Goal: Information Seeking & Learning: Learn about a topic

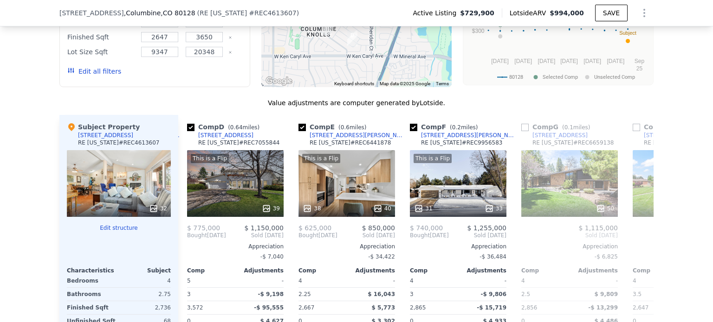
scroll to position [863, 0]
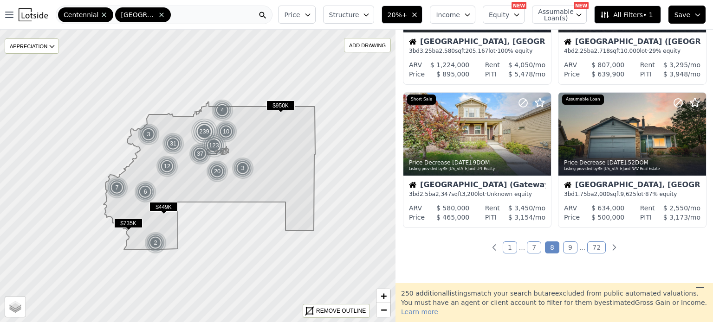
scroll to position [678, 0]
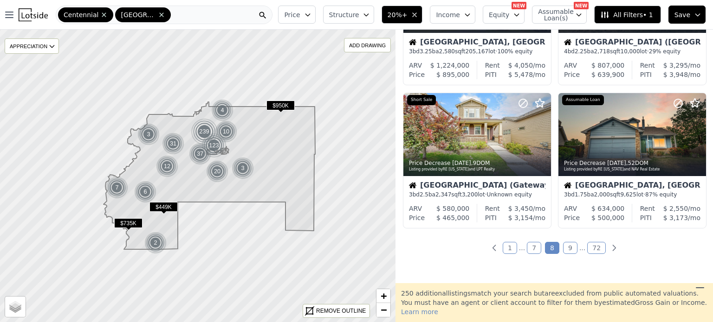
click at [564, 249] on link "9" at bounding box center [570, 248] width 14 height 12
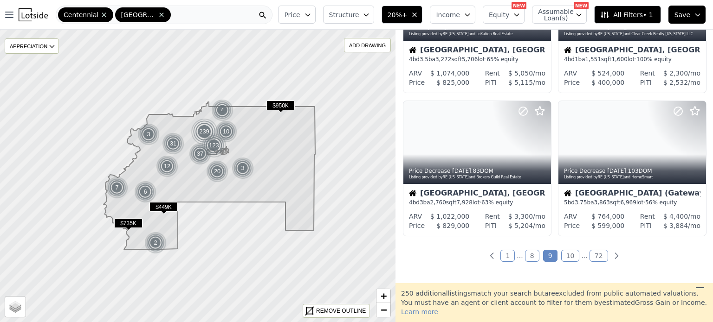
scroll to position [670, 0]
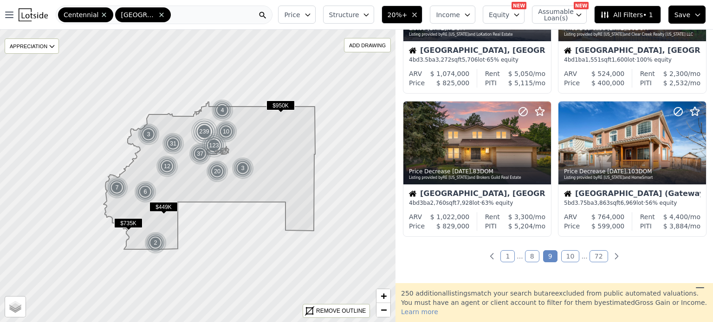
click at [565, 258] on link "10" at bounding box center [570, 256] width 19 height 12
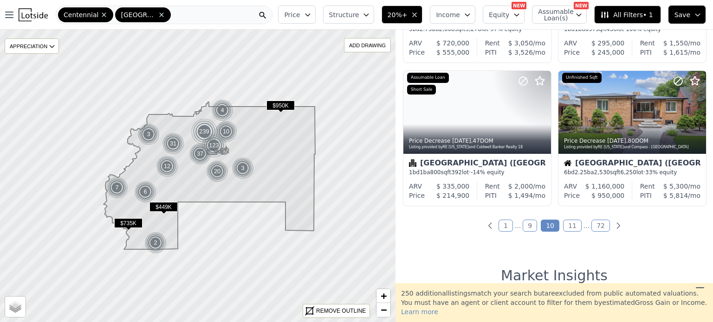
scroll to position [700, 0]
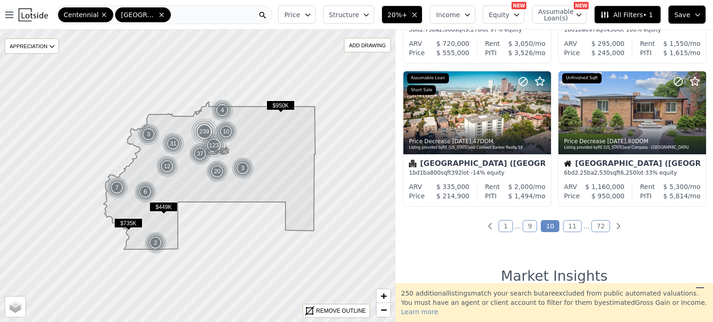
click at [563, 225] on link "11" at bounding box center [572, 226] width 19 height 12
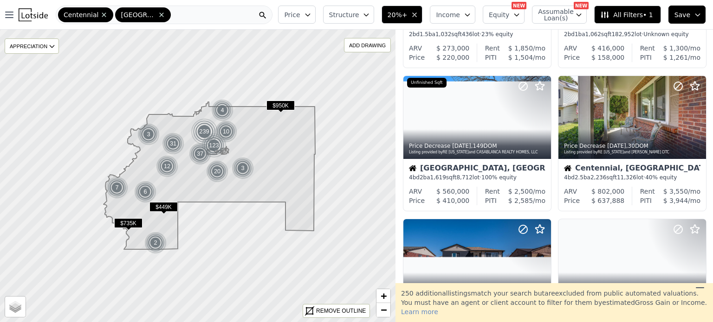
scroll to position [117, 0]
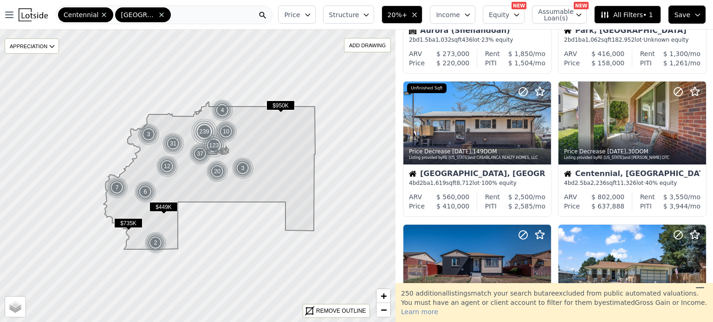
click at [619, 277] on div at bounding box center [632, 266] width 148 height 83
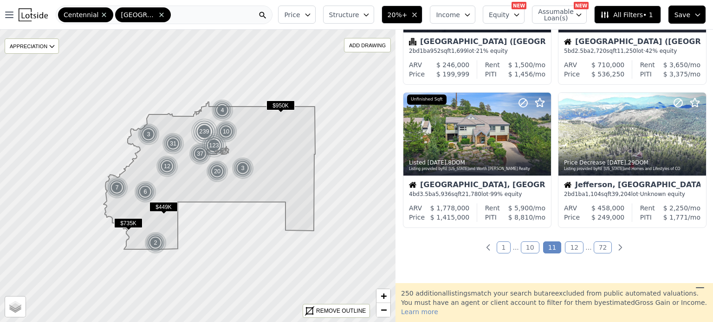
scroll to position [684, 0]
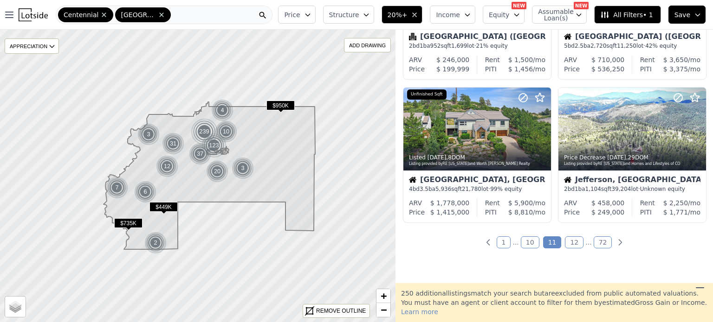
click at [565, 244] on link "12" at bounding box center [574, 243] width 19 height 12
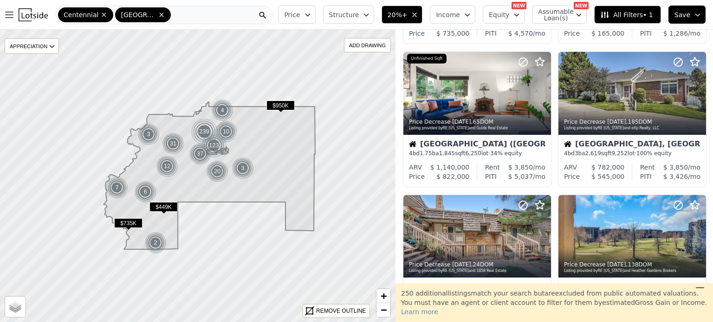
scroll to position [428, 0]
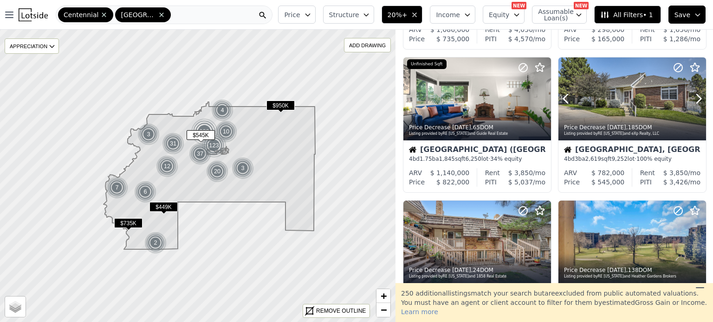
click at [687, 96] on div at bounding box center [675, 87] width 59 height 59
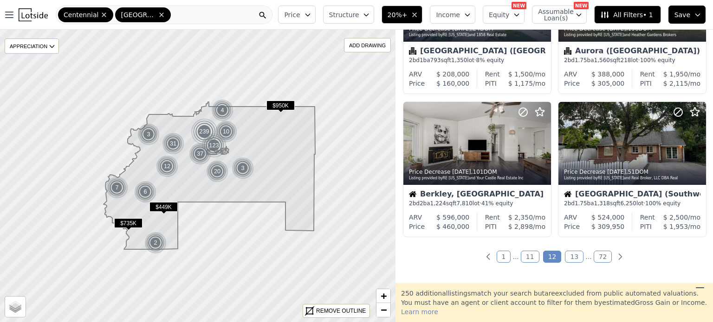
scroll to position [674, 0]
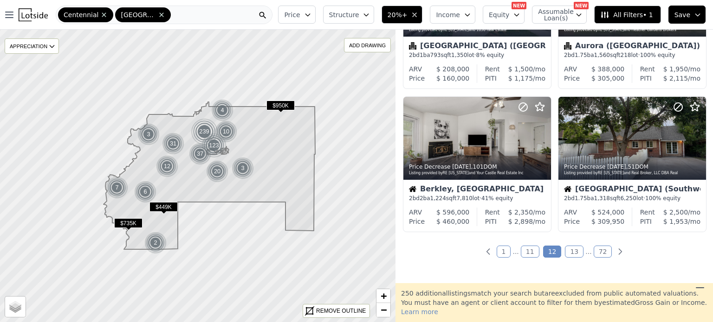
click at [566, 252] on link "13" at bounding box center [574, 252] width 19 height 12
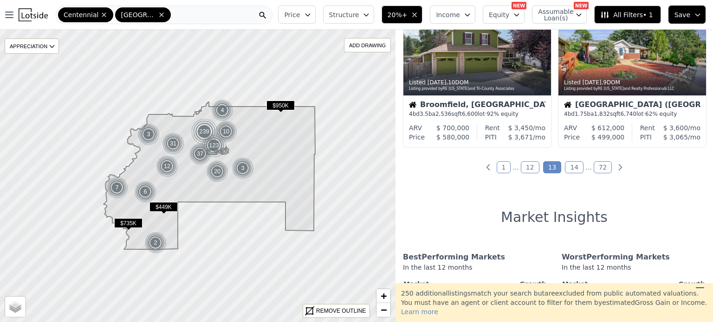
scroll to position [796, 0]
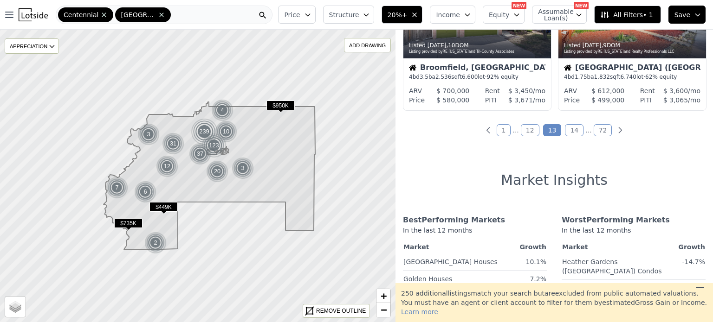
click at [568, 131] on link "14" at bounding box center [574, 130] width 19 height 12
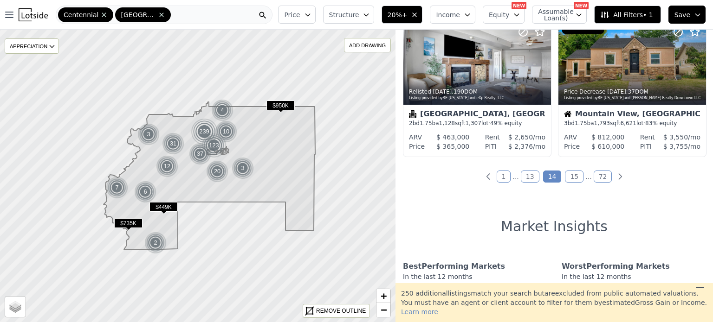
scroll to position [744, 0]
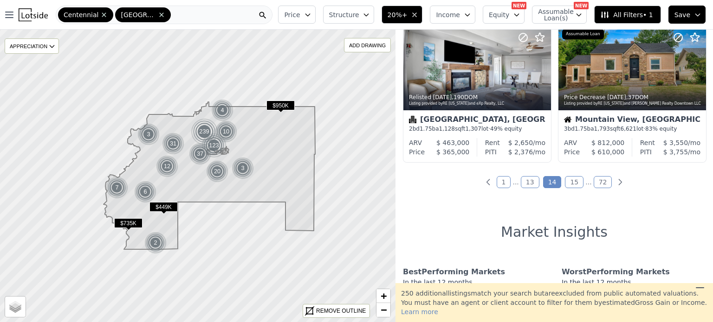
click at [571, 178] on link "15" at bounding box center [574, 182] width 19 height 12
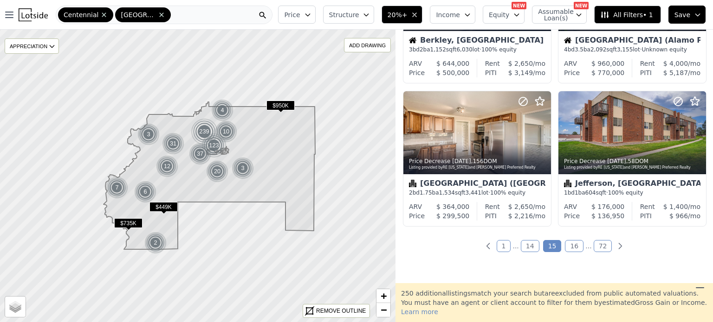
scroll to position [707, 0]
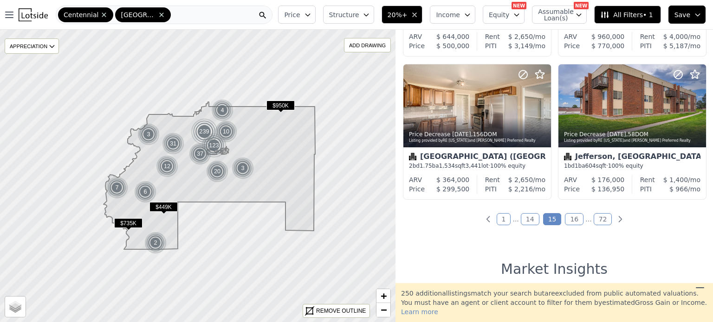
click at [570, 218] on link "16" at bounding box center [574, 219] width 19 height 12
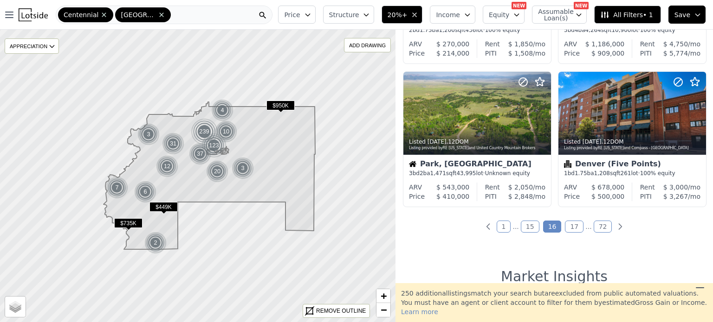
scroll to position [721, 0]
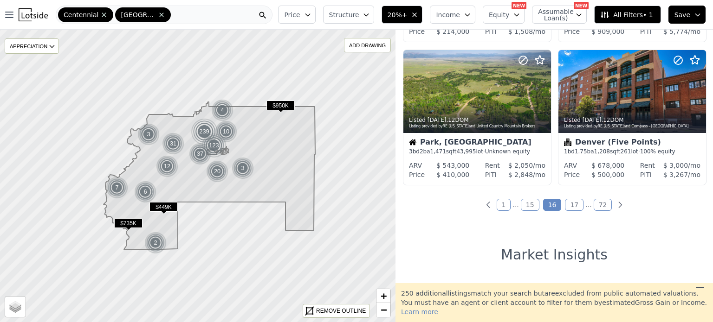
click at [569, 205] on link "17" at bounding box center [574, 205] width 19 height 12
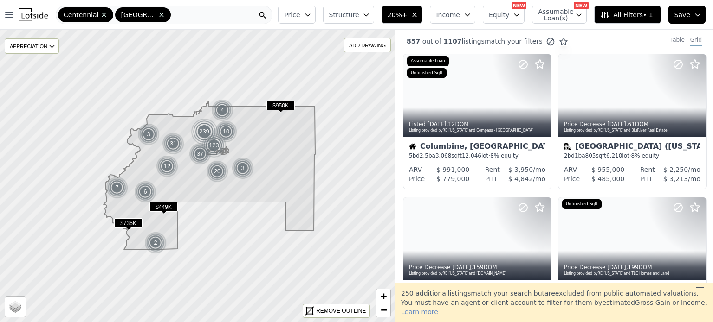
scroll to position [0, 0]
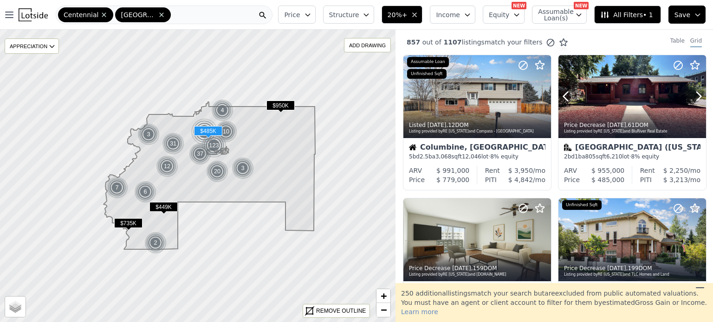
click at [694, 91] on icon at bounding box center [698, 96] width 15 height 15
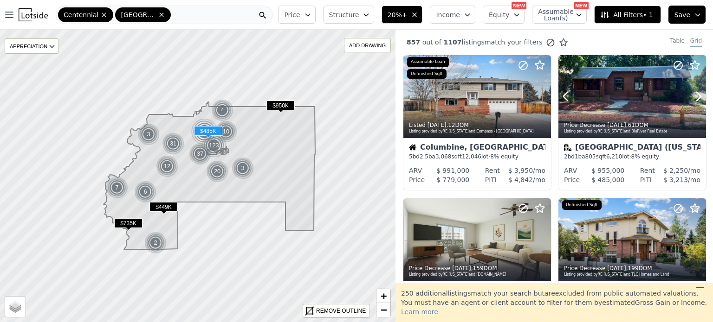
click at [694, 91] on icon at bounding box center [698, 96] width 15 height 15
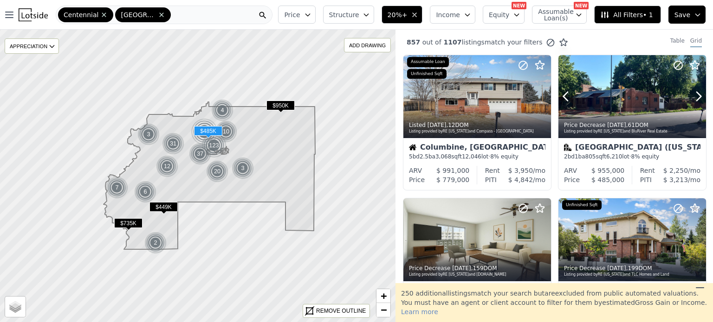
click at [694, 91] on icon at bounding box center [698, 96] width 15 height 15
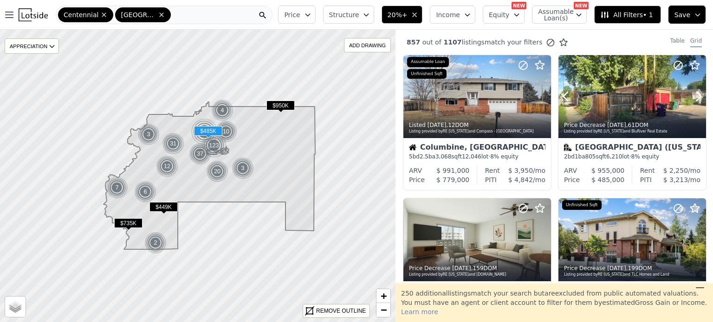
click at [694, 91] on icon at bounding box center [698, 96] width 15 height 15
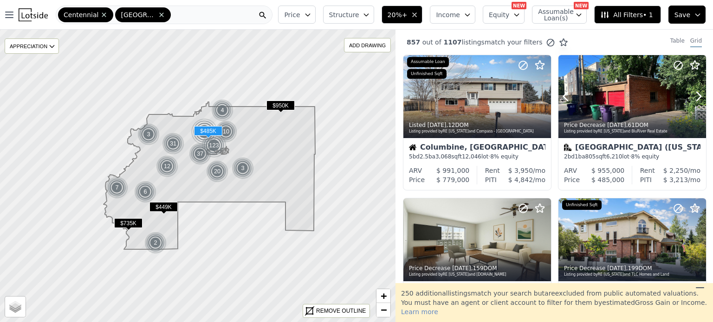
click at [694, 91] on icon at bounding box center [698, 96] width 15 height 15
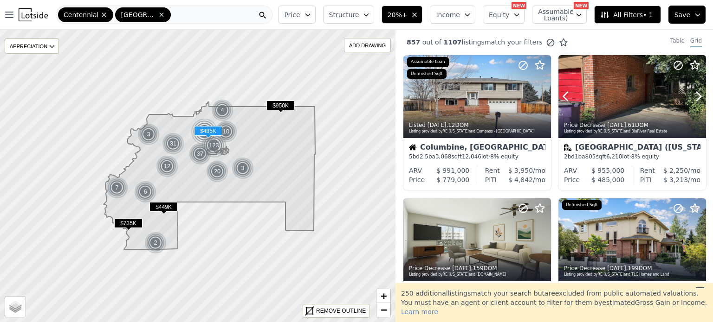
click at [694, 91] on icon at bounding box center [698, 96] width 15 height 15
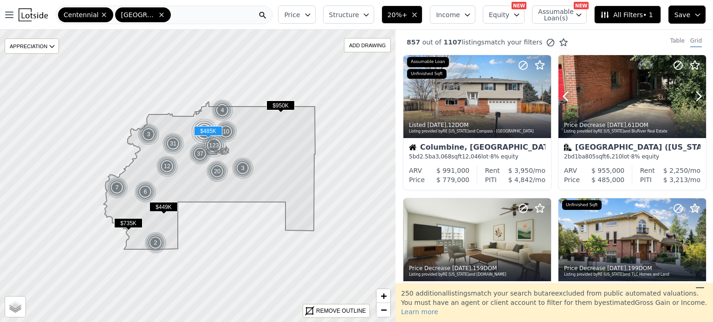
click at [694, 91] on icon at bounding box center [698, 96] width 15 height 15
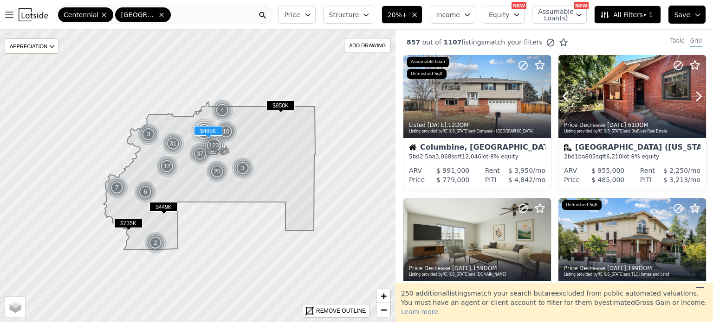
click at [694, 91] on icon at bounding box center [698, 96] width 15 height 15
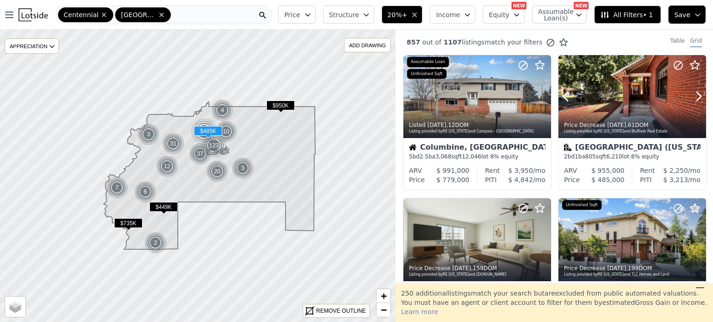
click at [694, 91] on icon at bounding box center [698, 96] width 15 height 15
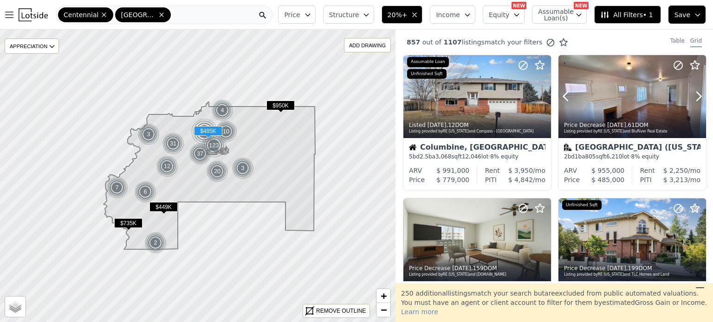
click at [694, 91] on icon at bounding box center [698, 96] width 15 height 15
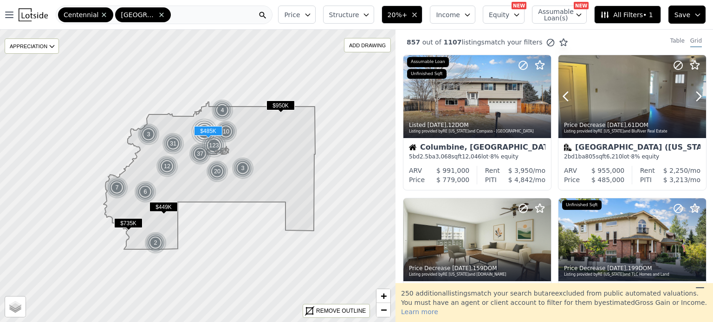
click at [694, 91] on icon at bounding box center [698, 96] width 15 height 15
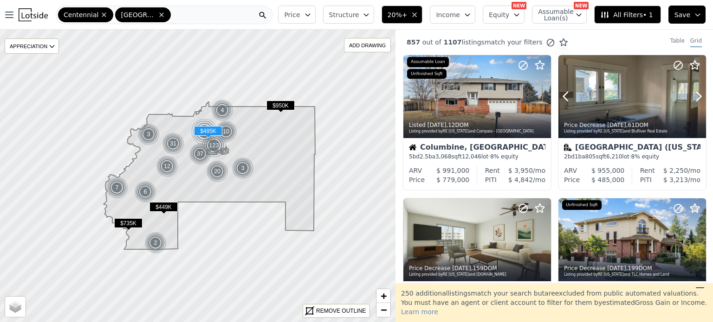
click at [694, 91] on icon at bounding box center [698, 96] width 15 height 15
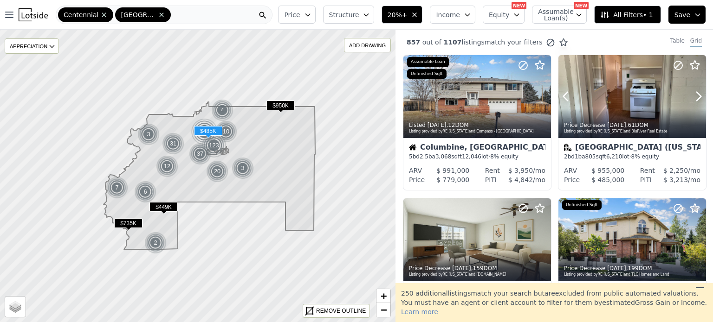
click at [694, 91] on icon at bounding box center [698, 96] width 15 height 15
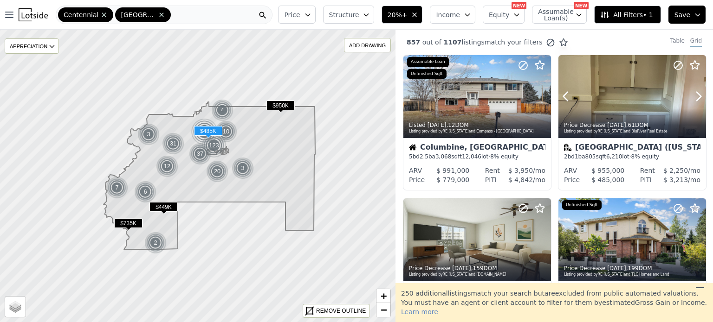
click at [694, 91] on icon at bounding box center [698, 96] width 15 height 15
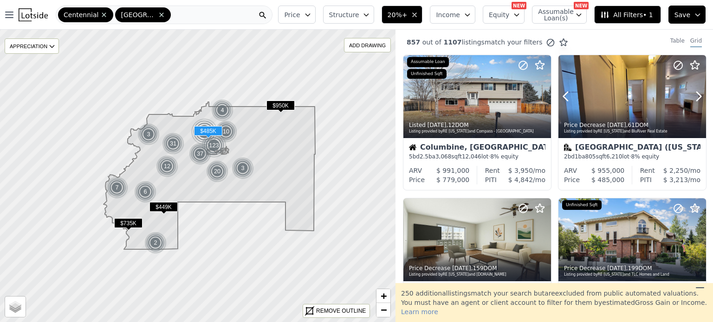
click at [694, 91] on icon at bounding box center [698, 96] width 15 height 15
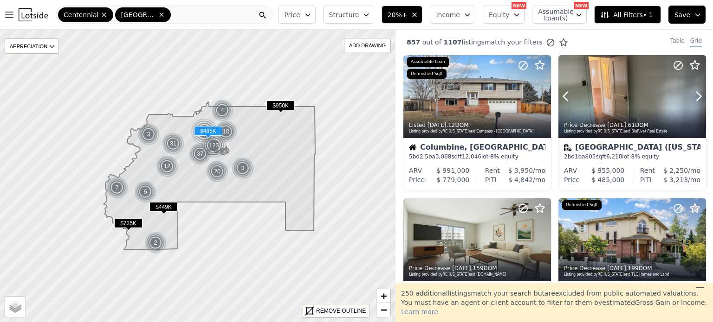
click at [694, 91] on icon at bounding box center [698, 96] width 15 height 15
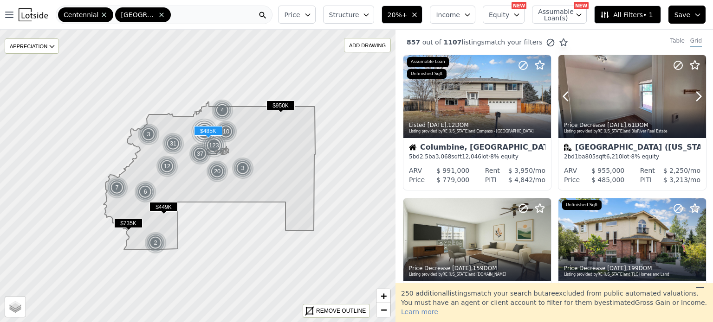
click at [694, 91] on icon at bounding box center [698, 96] width 15 height 15
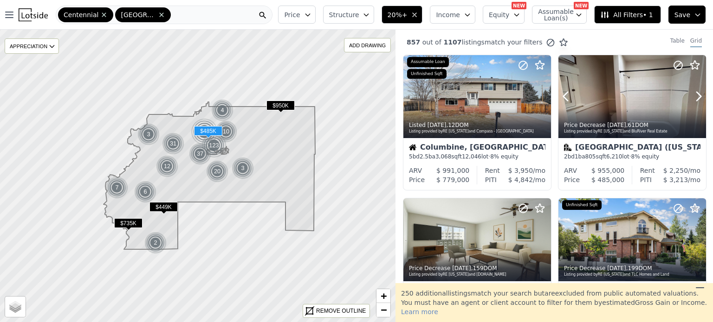
click at [694, 91] on icon at bounding box center [698, 96] width 15 height 15
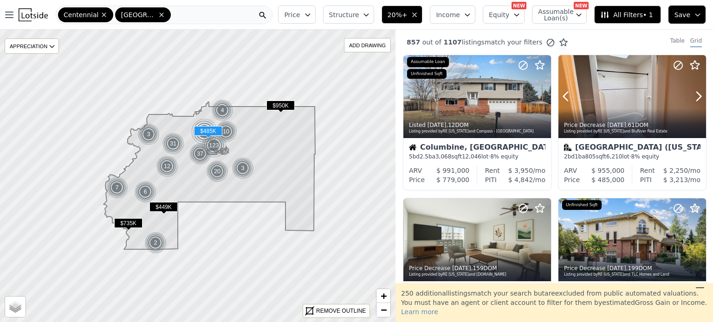
click at [694, 91] on icon at bounding box center [698, 96] width 15 height 15
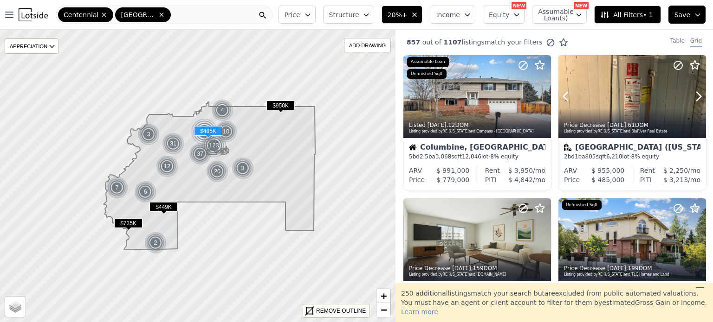
click at [694, 91] on icon at bounding box center [698, 96] width 15 height 15
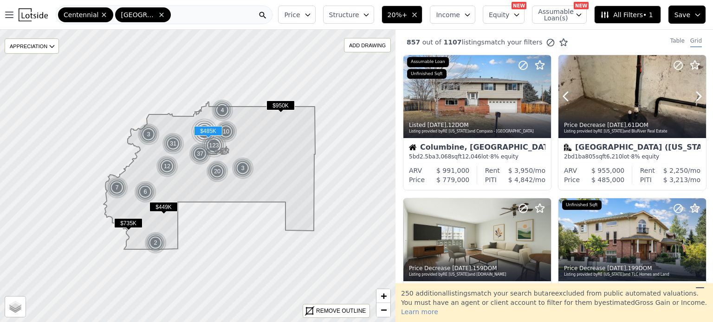
click at [694, 91] on icon at bounding box center [698, 96] width 15 height 15
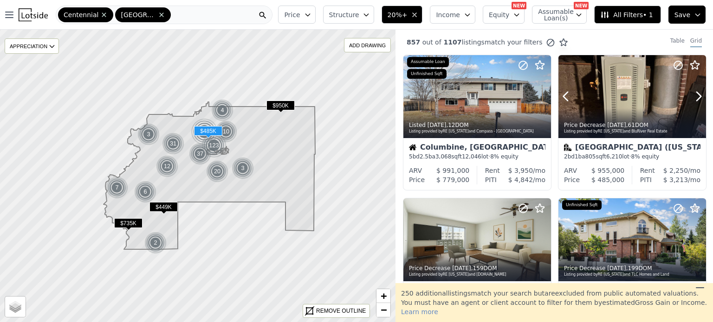
click at [694, 91] on icon at bounding box center [698, 96] width 15 height 15
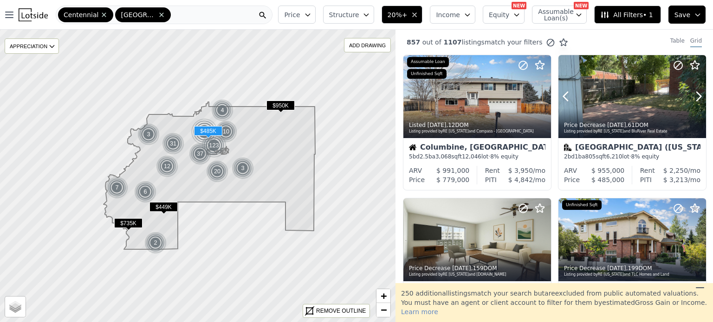
click at [694, 91] on icon at bounding box center [698, 96] width 15 height 15
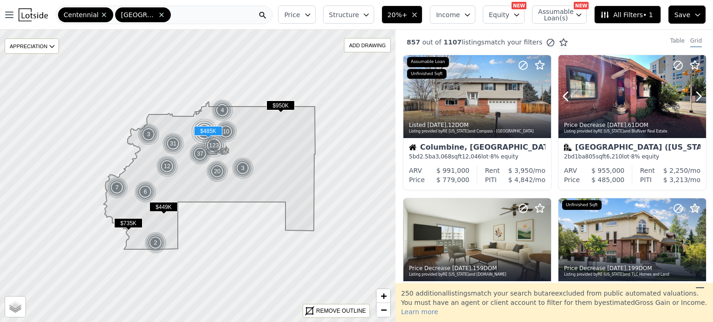
click at [694, 91] on icon at bounding box center [698, 96] width 15 height 15
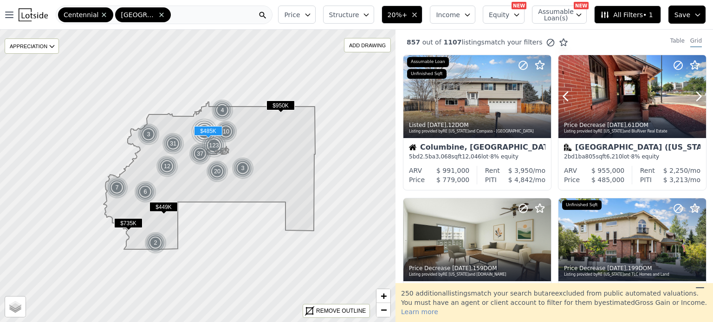
click at [694, 91] on icon at bounding box center [698, 96] width 15 height 15
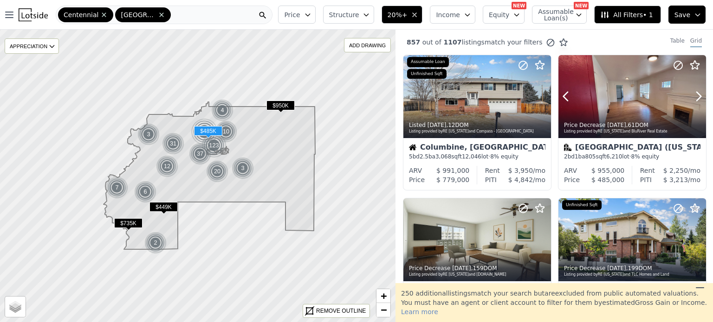
click at [694, 91] on icon at bounding box center [698, 96] width 15 height 15
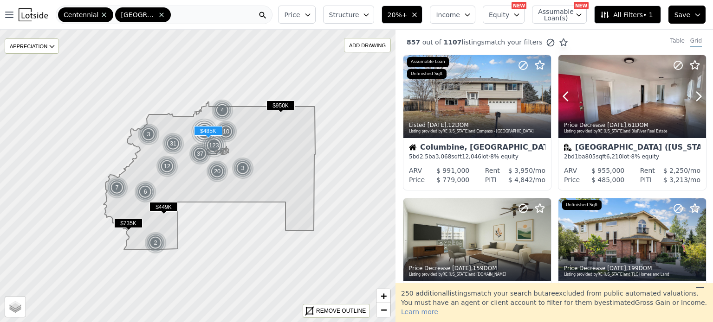
click at [694, 91] on icon at bounding box center [698, 96] width 15 height 15
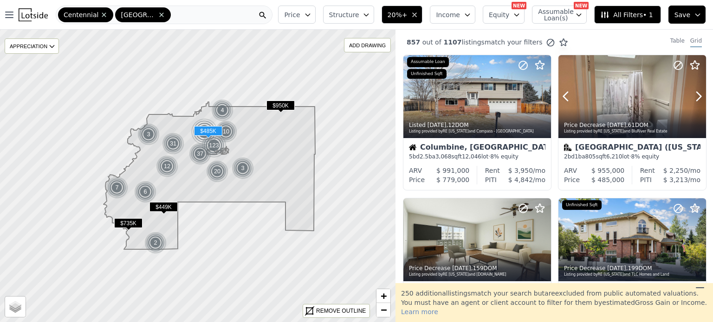
click at [694, 91] on icon at bounding box center [698, 96] width 15 height 15
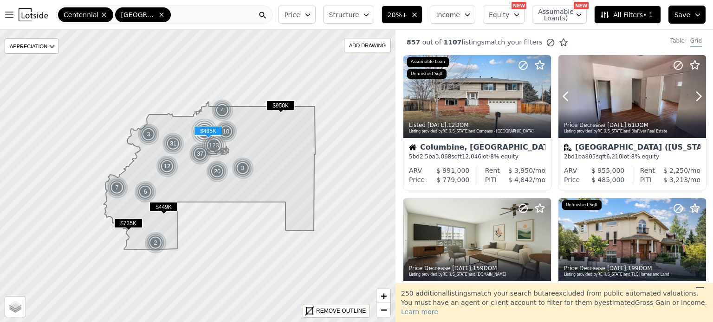
click at [694, 91] on icon at bounding box center [698, 96] width 15 height 15
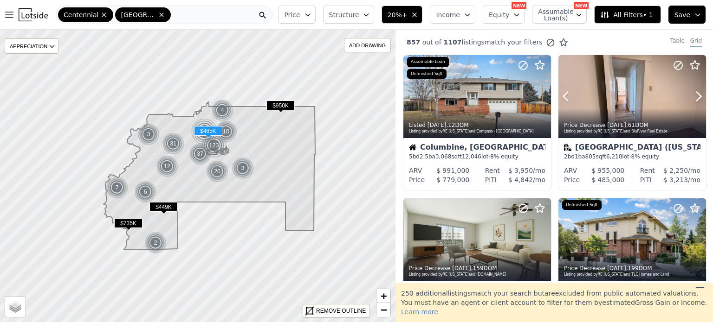
click at [694, 91] on icon at bounding box center [698, 96] width 15 height 15
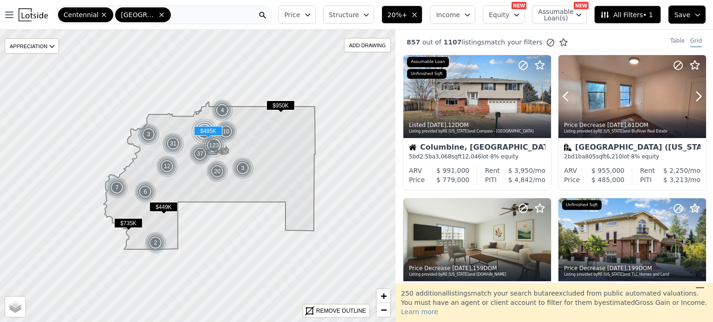
click at [694, 91] on icon at bounding box center [698, 96] width 15 height 15
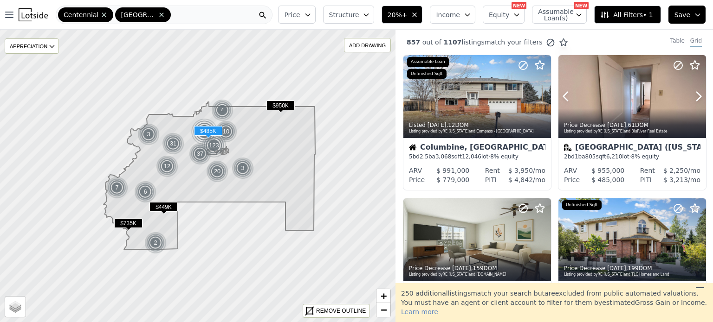
click at [694, 91] on icon at bounding box center [698, 96] width 15 height 15
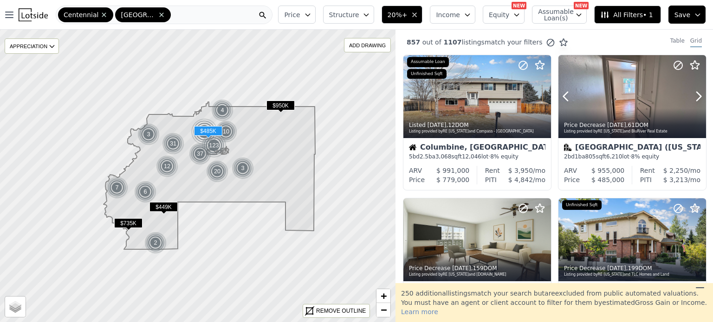
click at [694, 91] on icon at bounding box center [698, 96] width 15 height 15
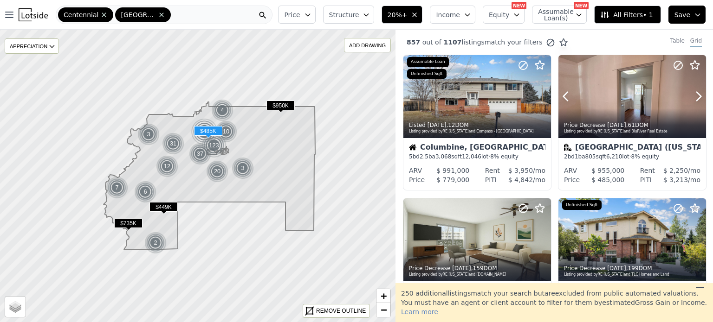
click at [631, 110] on div at bounding box center [632, 117] width 148 height 17
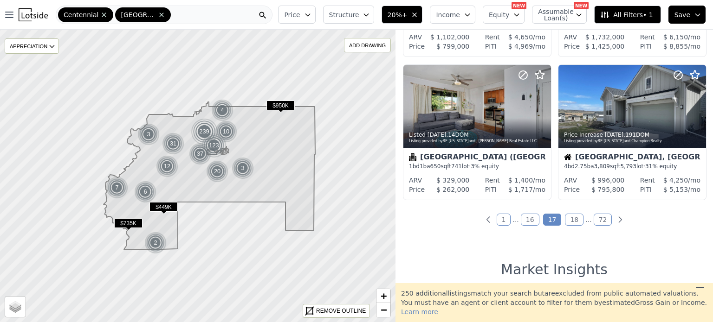
scroll to position [712, 0]
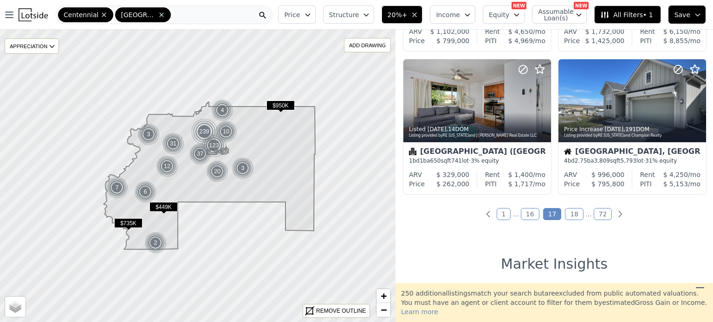
click at [569, 213] on link "18" at bounding box center [574, 214] width 19 height 12
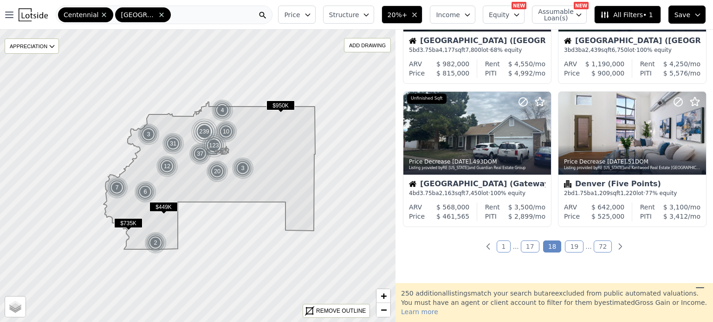
scroll to position [685, 0]
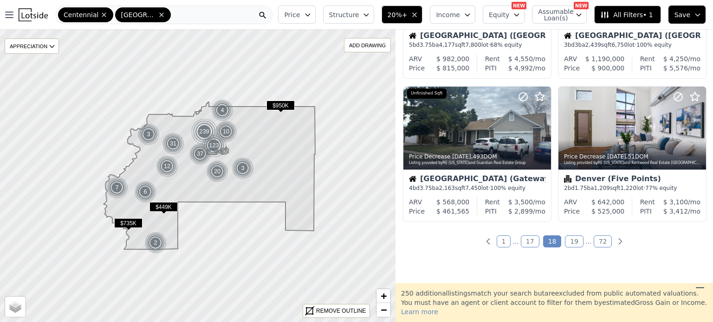
click at [565, 242] on link "19" at bounding box center [574, 242] width 19 height 12
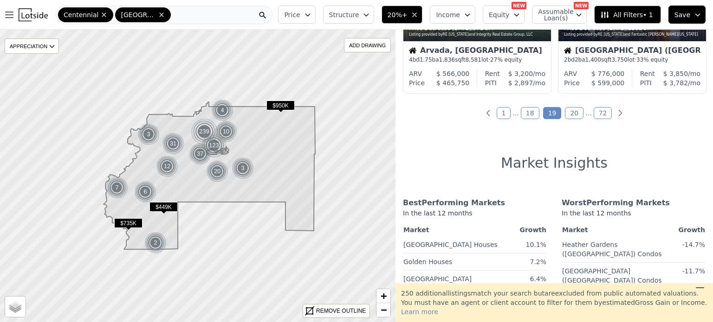
scroll to position [835, 0]
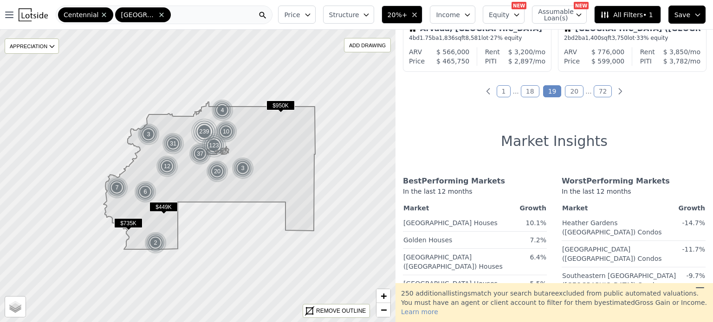
click at [568, 90] on link "20" at bounding box center [574, 91] width 19 height 12
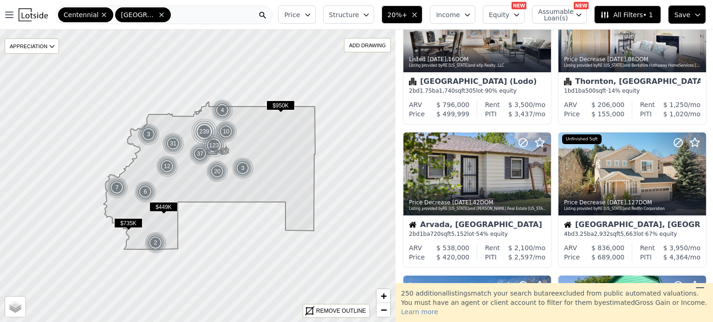
scroll to position [214, 0]
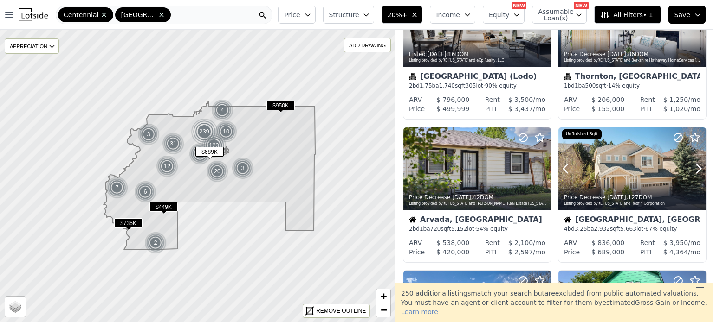
click at [699, 163] on icon at bounding box center [698, 168] width 15 height 15
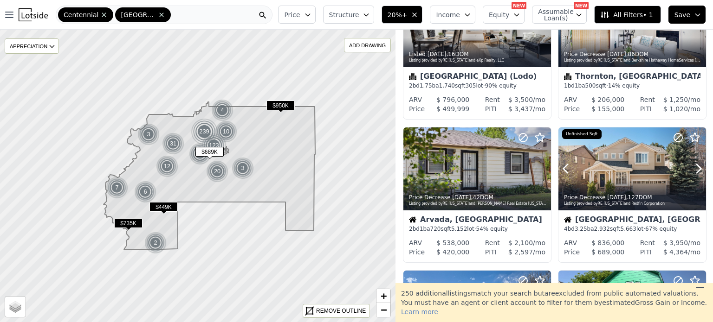
click at [699, 163] on icon at bounding box center [698, 168] width 15 height 15
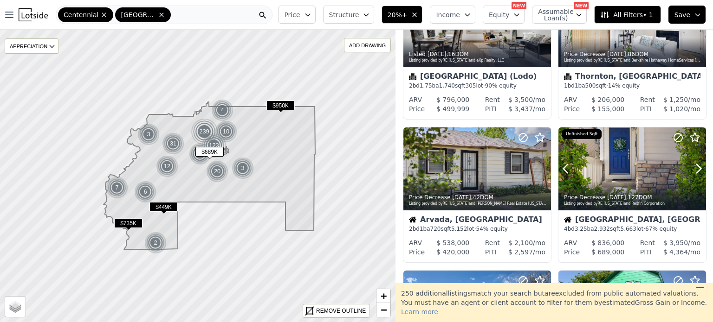
click at [699, 163] on icon at bounding box center [698, 168] width 15 height 15
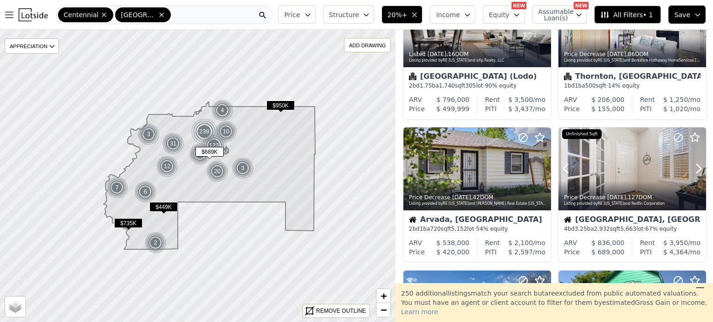
click at [699, 163] on icon at bounding box center [698, 168] width 15 height 15
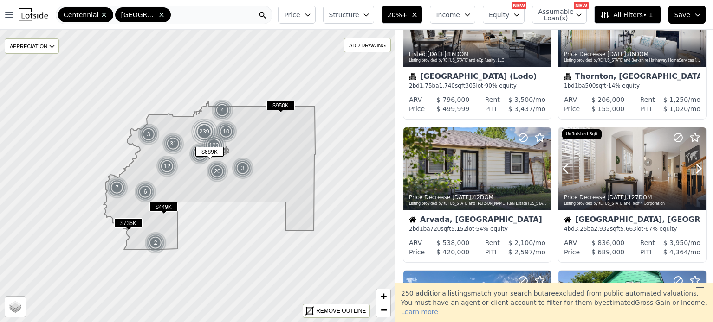
click at [699, 163] on icon at bounding box center [698, 168] width 15 height 15
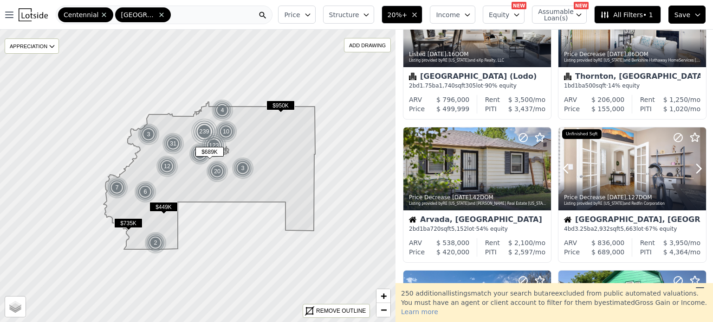
click at [699, 163] on icon at bounding box center [698, 168] width 15 height 15
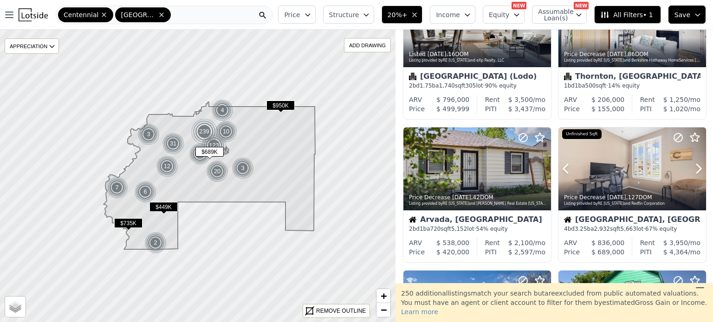
click at [699, 163] on icon at bounding box center [698, 168] width 15 height 15
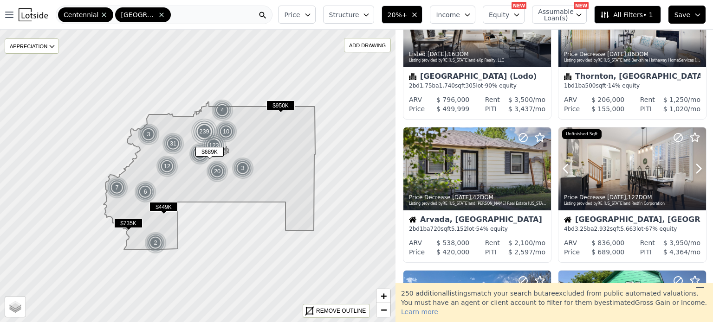
click at [699, 163] on icon at bounding box center [698, 168] width 15 height 15
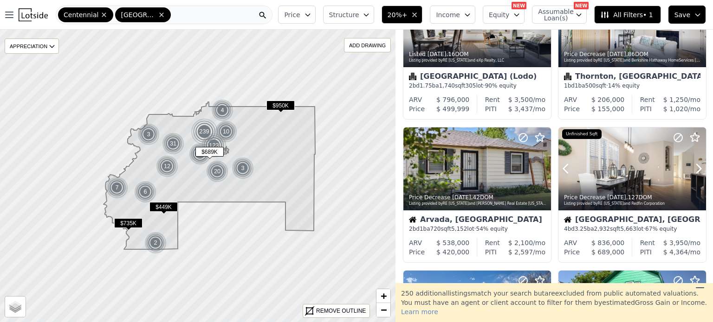
click at [699, 163] on icon at bounding box center [698, 168] width 15 height 15
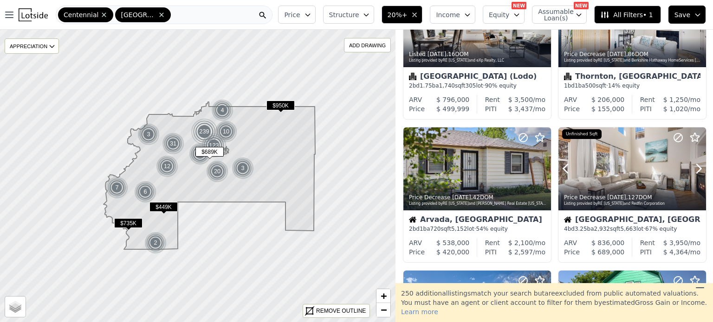
click at [699, 163] on icon at bounding box center [698, 168] width 15 height 15
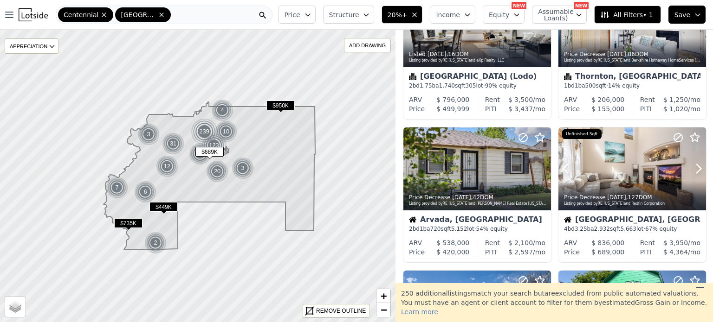
click at [699, 163] on icon at bounding box center [698, 168] width 15 height 15
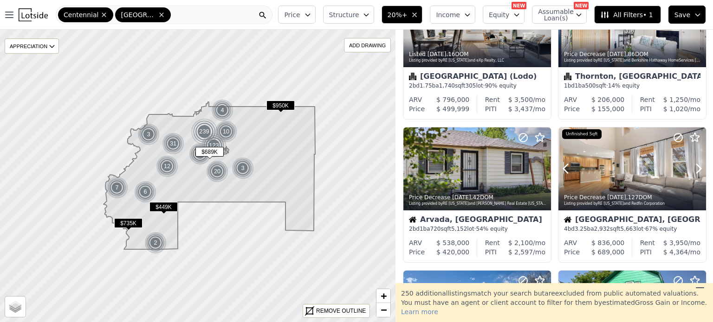
click at [699, 163] on icon at bounding box center [698, 168] width 15 height 15
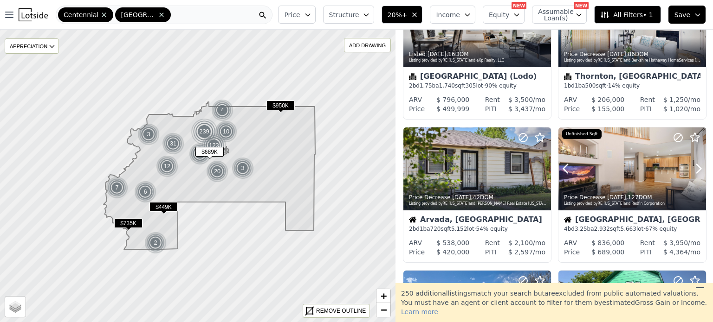
click at [699, 163] on icon at bounding box center [698, 168] width 15 height 15
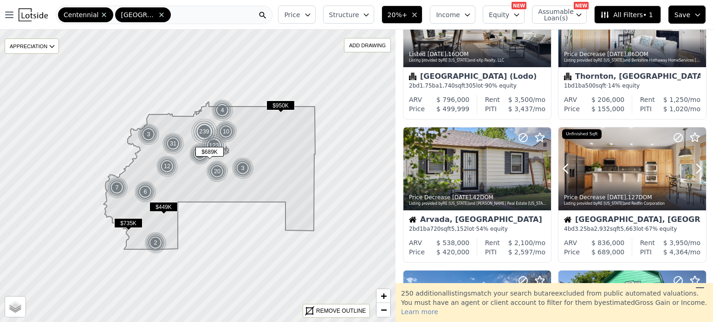
click at [699, 163] on icon at bounding box center [698, 168] width 15 height 15
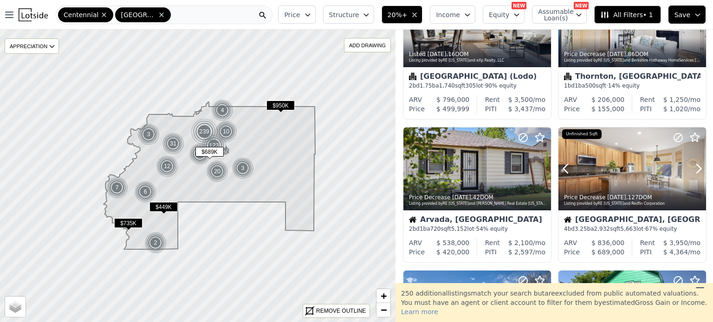
click at [699, 163] on icon at bounding box center [698, 168] width 15 height 15
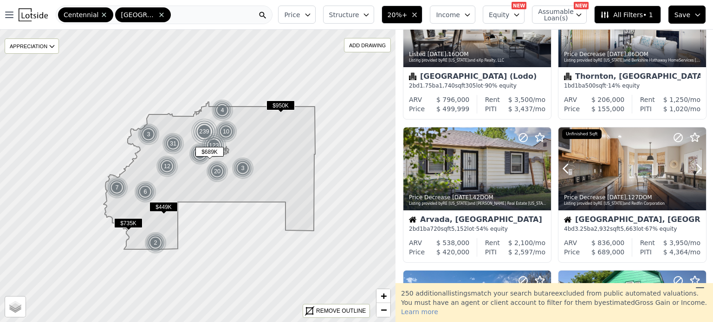
click at [699, 163] on icon at bounding box center [698, 168] width 15 height 15
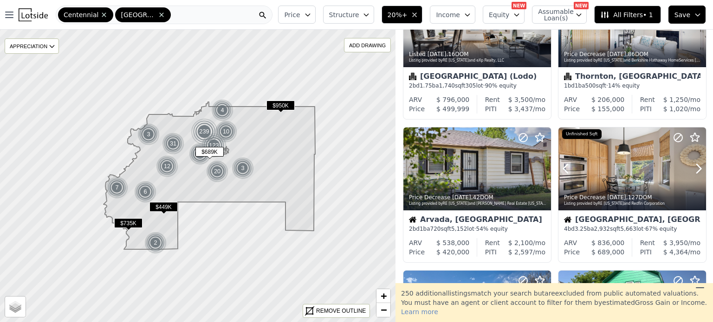
click at [699, 163] on icon at bounding box center [698, 168] width 15 height 15
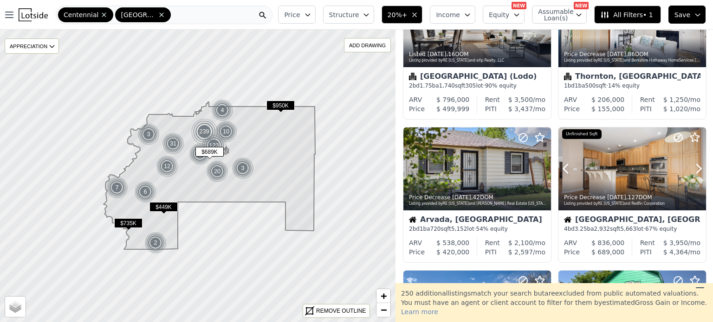
click at [699, 163] on icon at bounding box center [698, 168] width 15 height 15
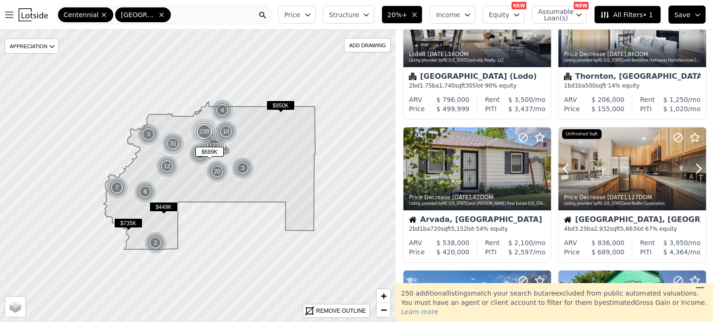
click at [699, 163] on icon at bounding box center [698, 168] width 15 height 15
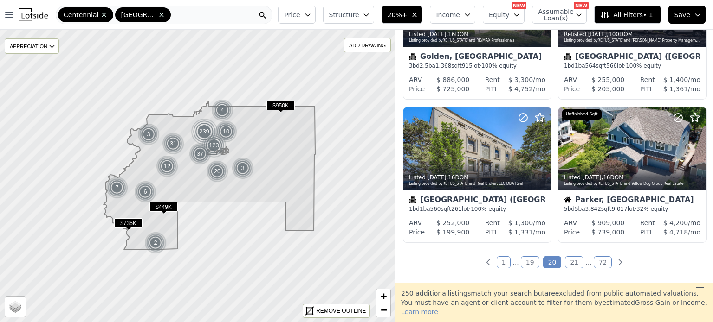
scroll to position [669, 0]
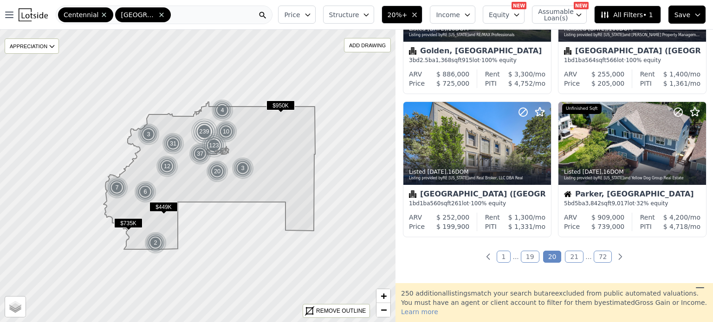
click at [569, 261] on link "21" at bounding box center [574, 257] width 19 height 12
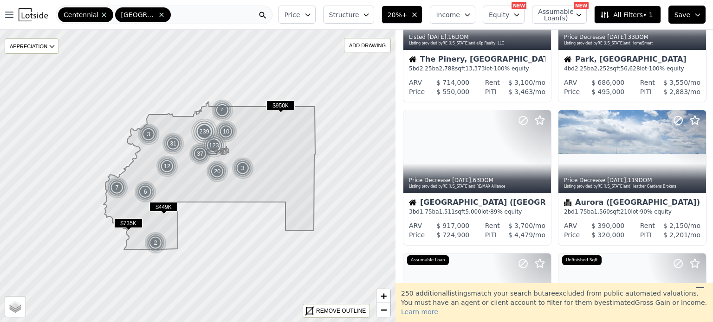
scroll to position [257, 0]
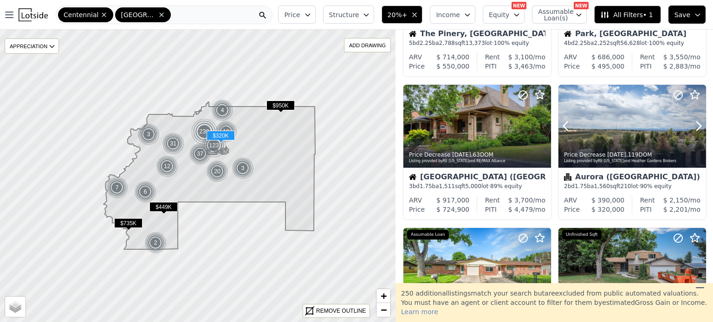
click at [696, 122] on icon at bounding box center [698, 126] width 4 height 9
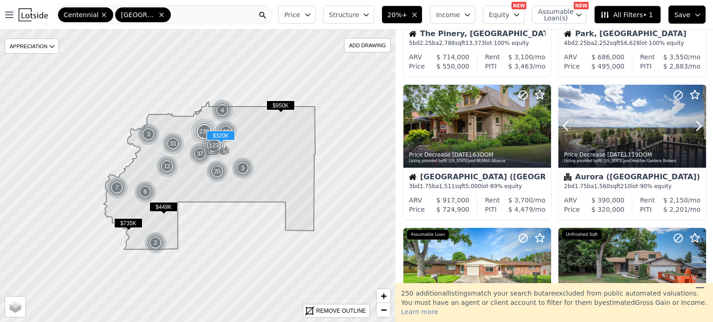
click at [696, 122] on icon at bounding box center [698, 126] width 4 height 9
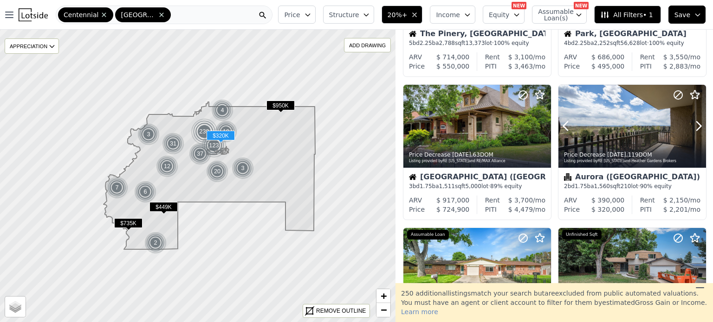
click at [696, 122] on icon at bounding box center [698, 126] width 4 height 9
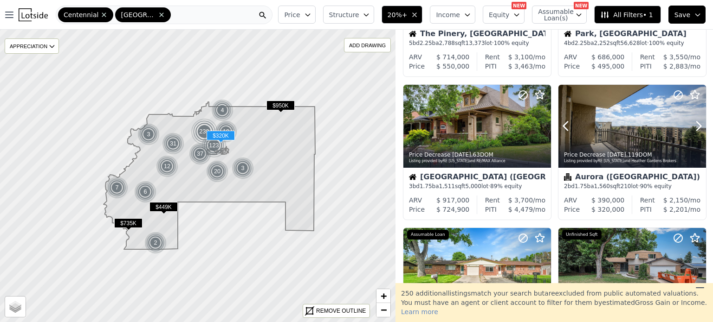
click at [696, 122] on icon at bounding box center [698, 126] width 4 height 9
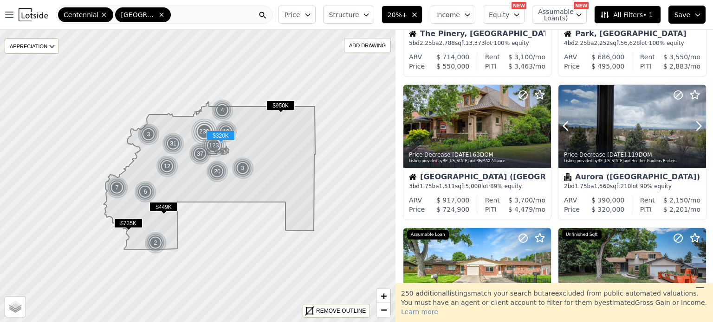
click at [696, 122] on icon at bounding box center [698, 126] width 4 height 9
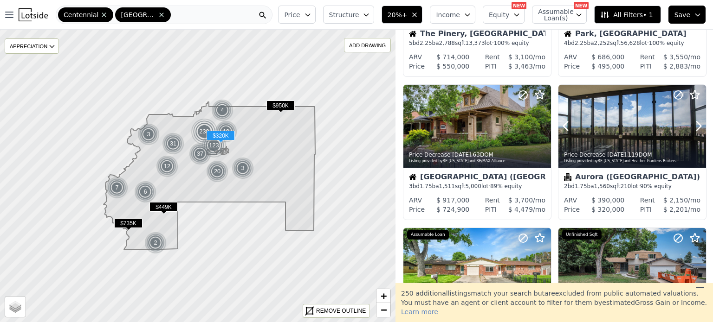
click at [696, 122] on icon at bounding box center [698, 126] width 4 height 9
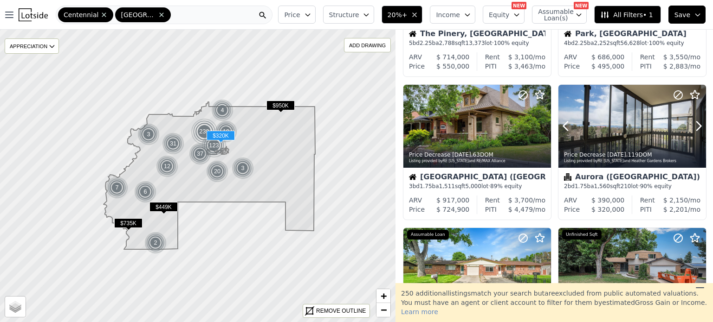
click at [696, 122] on icon at bounding box center [698, 126] width 4 height 9
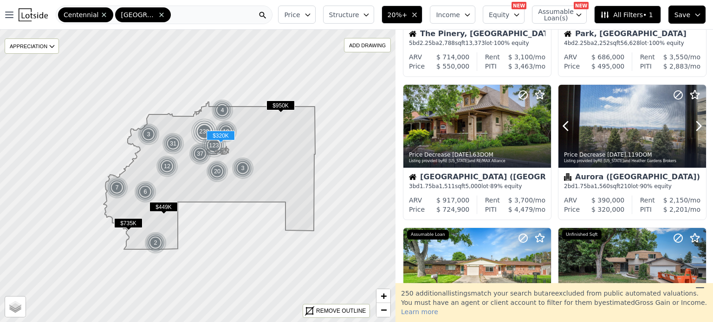
click at [696, 122] on icon at bounding box center [698, 126] width 4 height 9
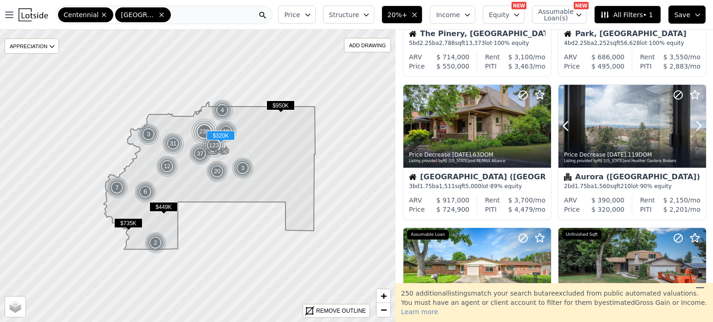
click at [696, 122] on icon at bounding box center [698, 126] width 4 height 9
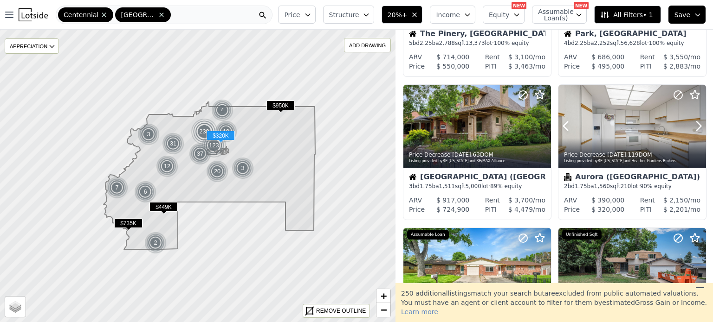
click at [696, 122] on icon at bounding box center [698, 126] width 4 height 9
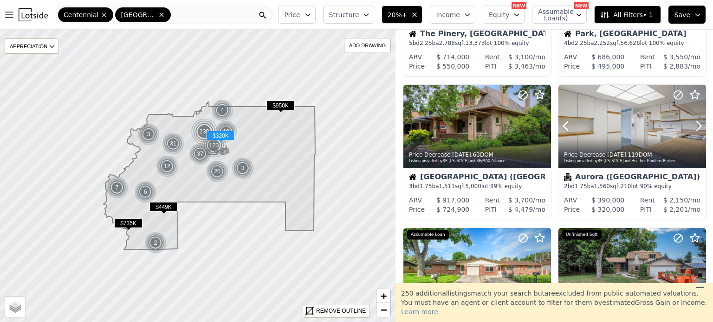
click at [696, 122] on icon at bounding box center [698, 126] width 4 height 9
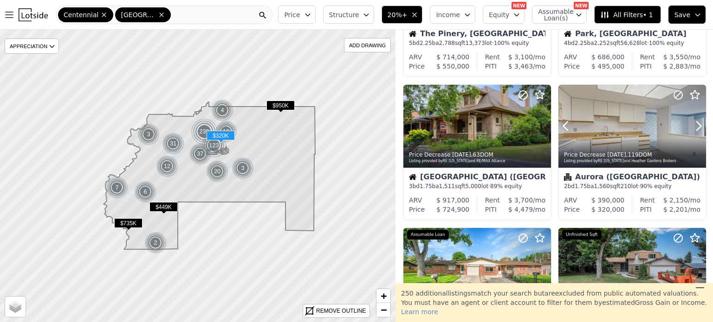
click at [696, 122] on icon at bounding box center [698, 126] width 4 height 9
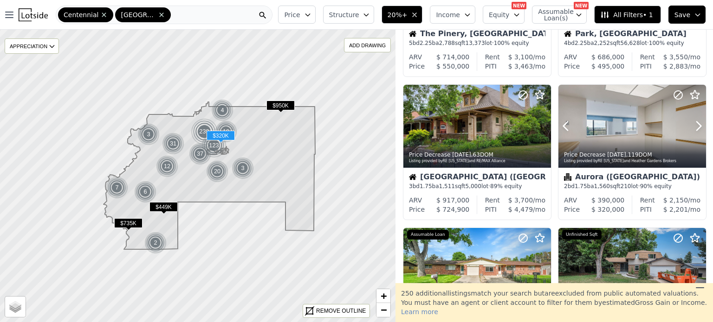
click at [696, 122] on icon at bounding box center [698, 126] width 4 height 9
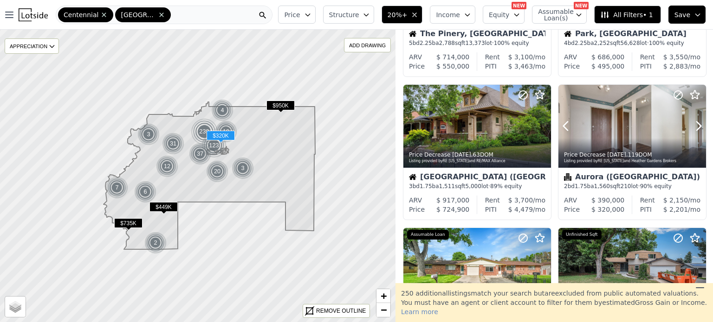
click at [696, 122] on icon at bounding box center [698, 126] width 4 height 9
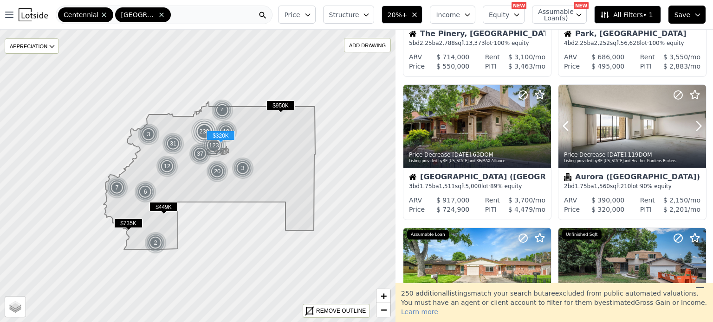
click at [696, 122] on icon at bounding box center [698, 126] width 4 height 9
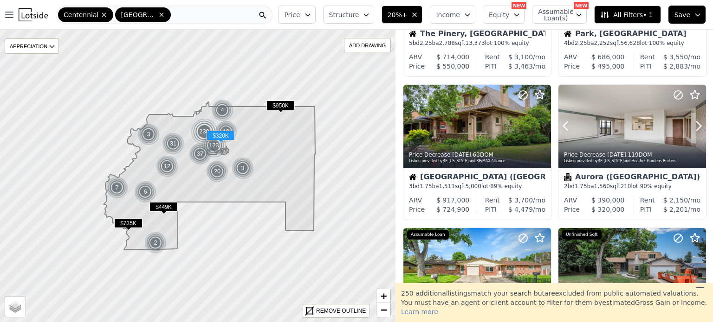
click at [696, 122] on icon at bounding box center [698, 126] width 4 height 9
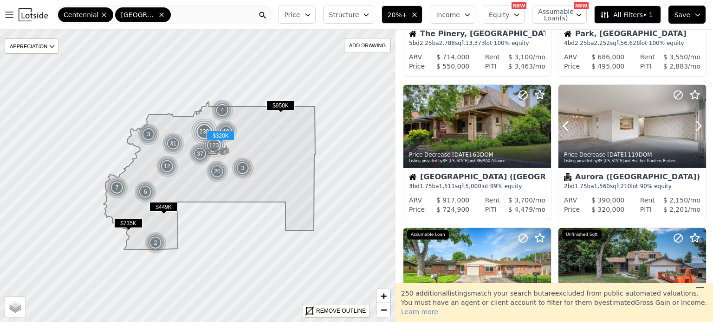
click at [696, 122] on icon at bounding box center [698, 126] width 4 height 9
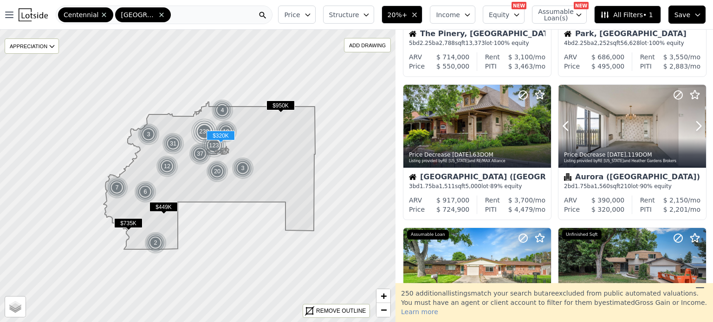
click at [696, 122] on icon at bounding box center [698, 126] width 4 height 9
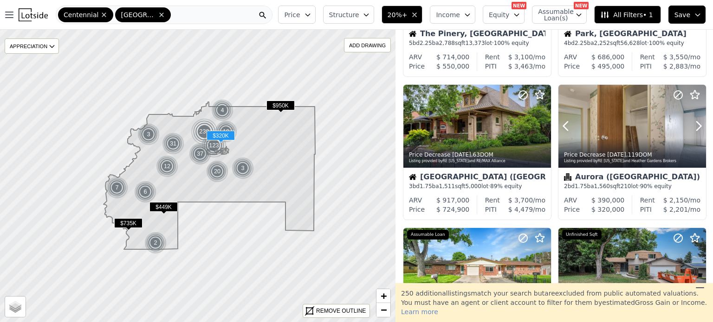
click at [696, 122] on icon at bounding box center [698, 126] width 4 height 9
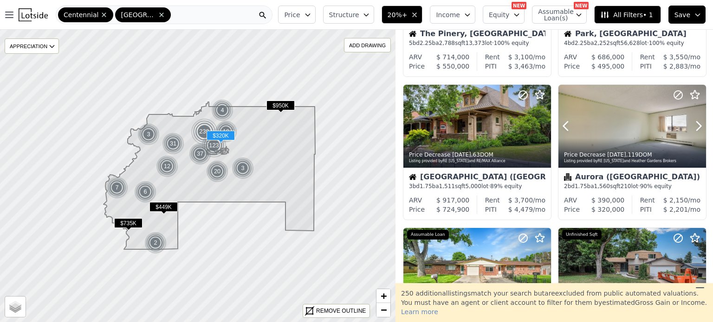
click at [696, 122] on icon at bounding box center [698, 126] width 4 height 9
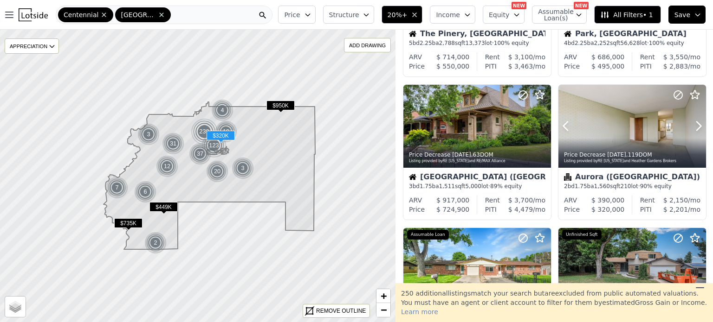
click at [696, 122] on icon at bounding box center [698, 126] width 4 height 9
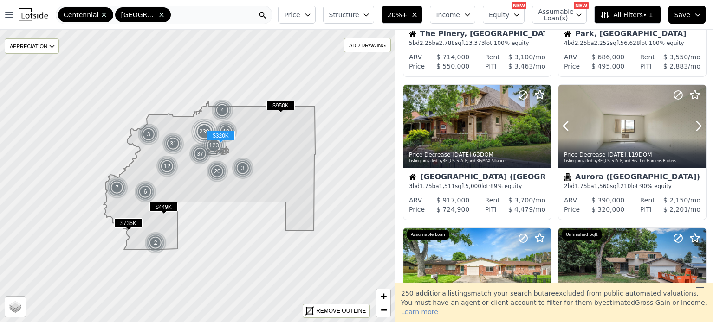
click at [696, 122] on icon at bounding box center [698, 126] width 4 height 9
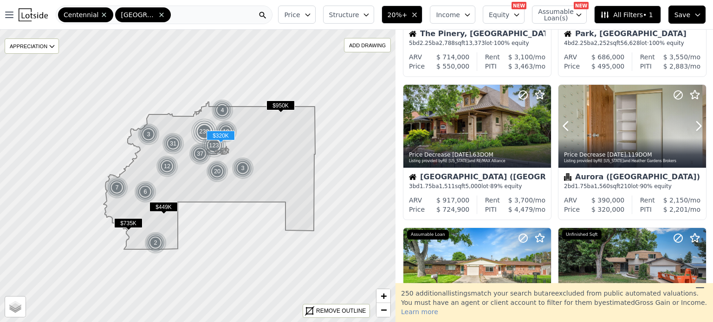
click at [696, 122] on icon at bounding box center [698, 126] width 4 height 9
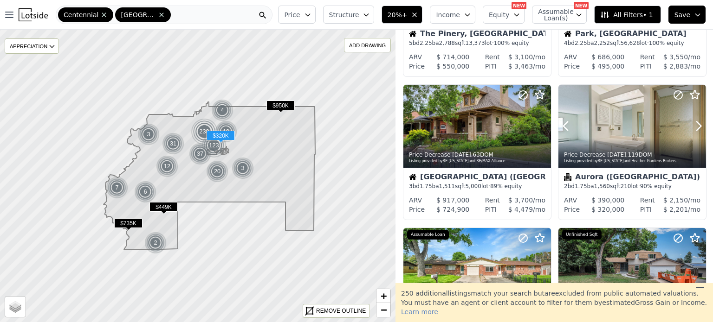
click at [696, 122] on icon at bounding box center [698, 126] width 4 height 9
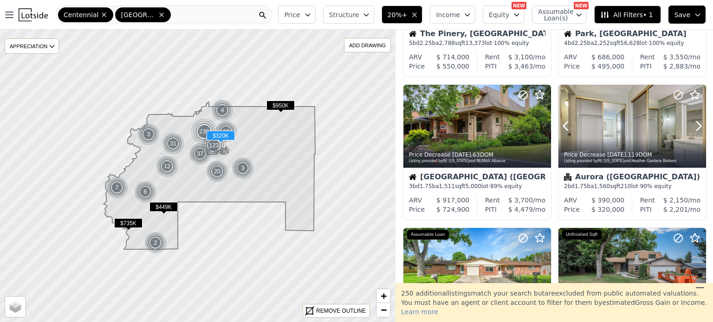
click at [696, 122] on icon at bounding box center [698, 126] width 4 height 9
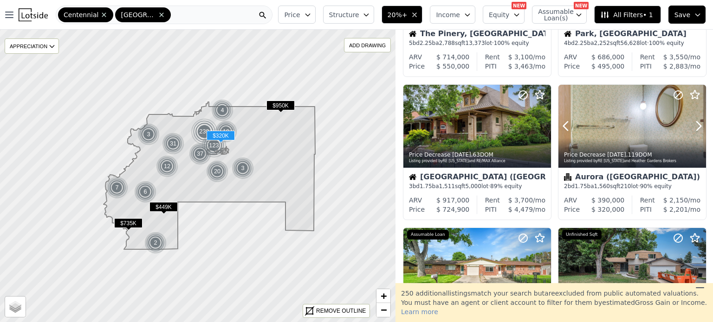
click at [696, 122] on icon at bounding box center [698, 126] width 4 height 9
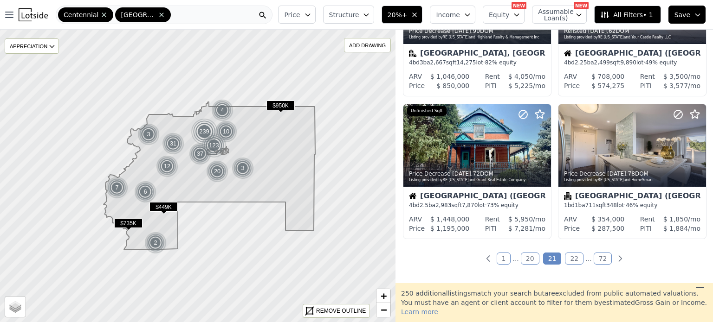
scroll to position [560, 0]
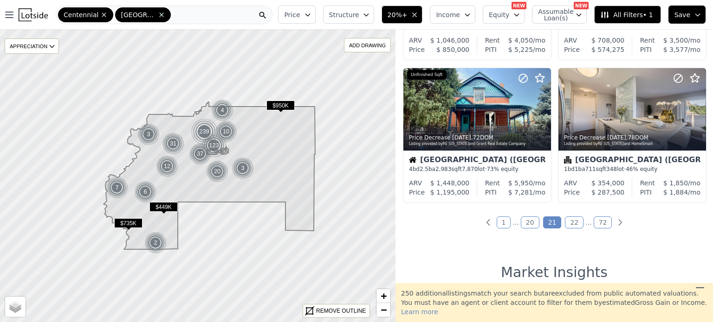
click at [569, 222] on link "22" at bounding box center [574, 223] width 19 height 12
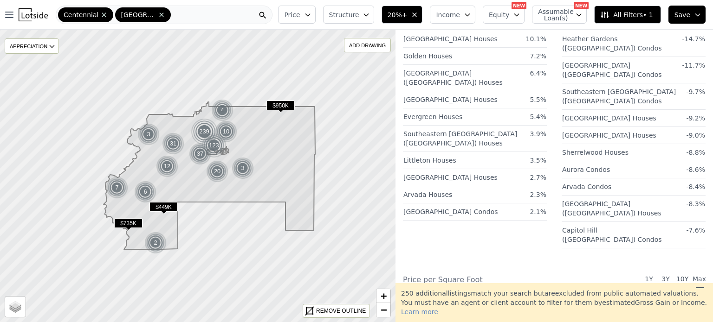
scroll to position [163, 0]
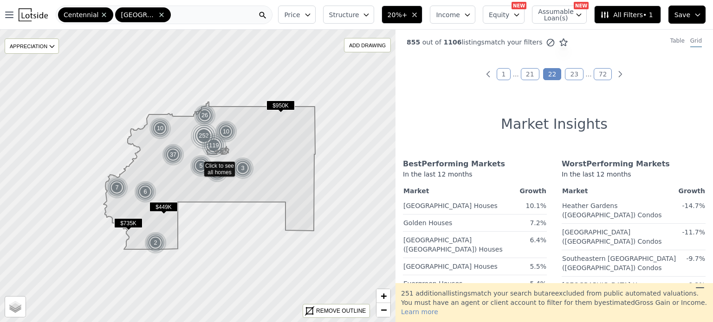
click at [530, 76] on link "21" at bounding box center [529, 74] width 19 height 12
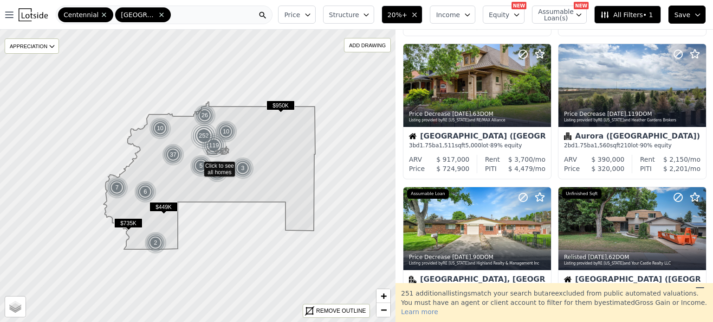
scroll to position [303, 0]
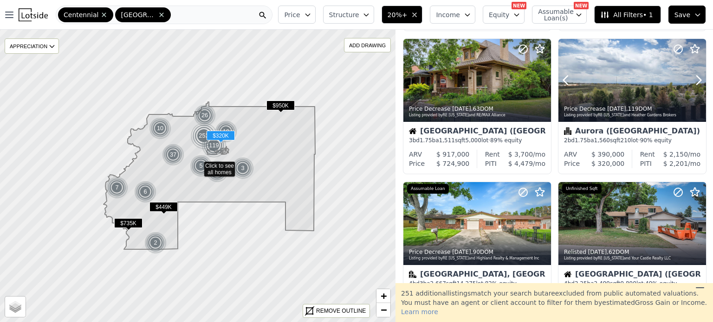
click at [635, 92] on div at bounding box center [632, 100] width 148 height 17
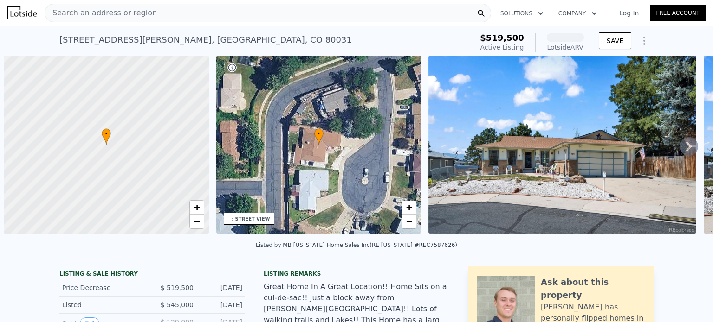
scroll to position [0, 4]
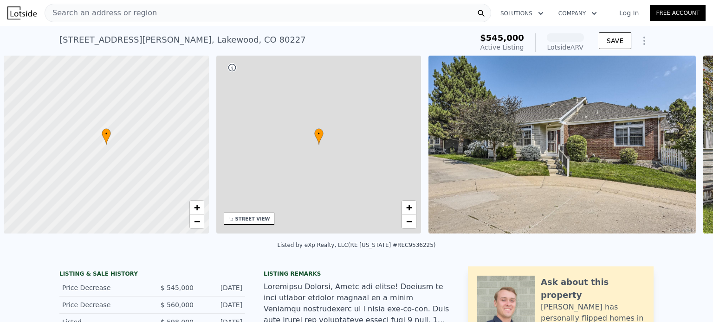
scroll to position [0, 4]
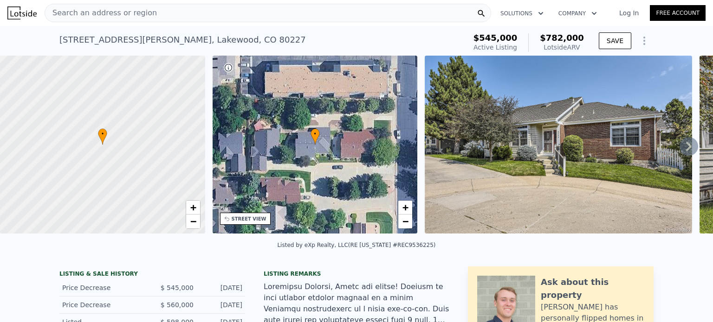
drag, startPoint x: 58, startPoint y: 245, endPoint x: 56, endPoint y: 250, distance: 5.0
click at [56, 250] on div "Listed by eXp Realty, LLC (RE Colorado #REC9536225)" at bounding box center [356, 248] width 713 height 22
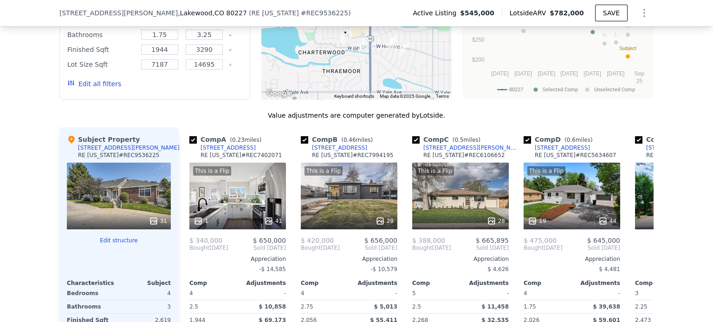
scroll to position [896, 0]
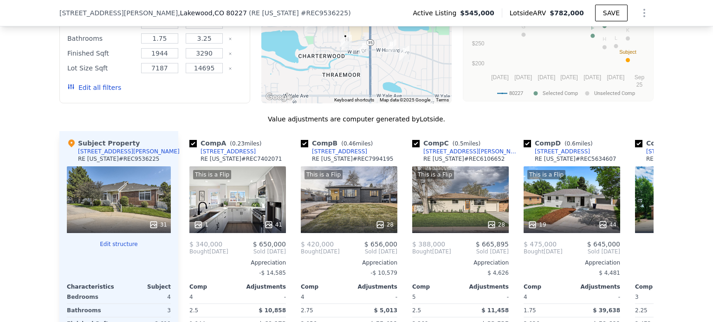
click at [544, 218] on div "This is a Flip 19 44" at bounding box center [571, 200] width 96 height 67
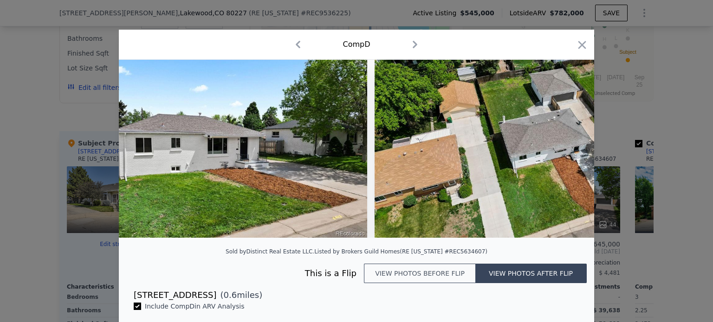
scroll to position [0, 10827]
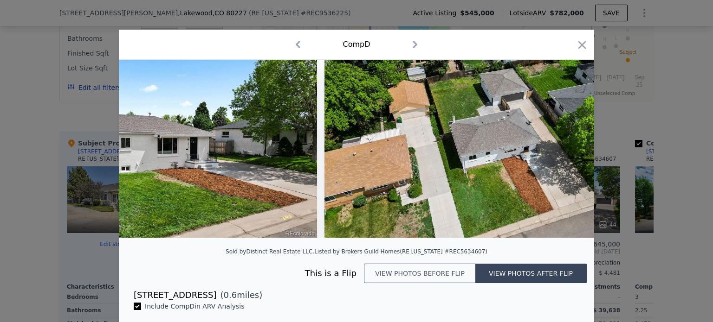
click at [579, 43] on icon "button" at bounding box center [582, 45] width 8 height 8
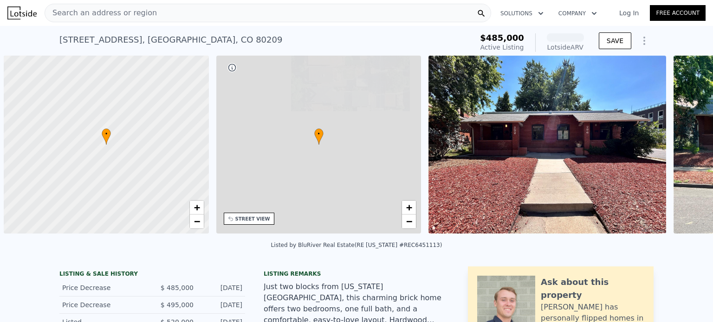
scroll to position [0, 4]
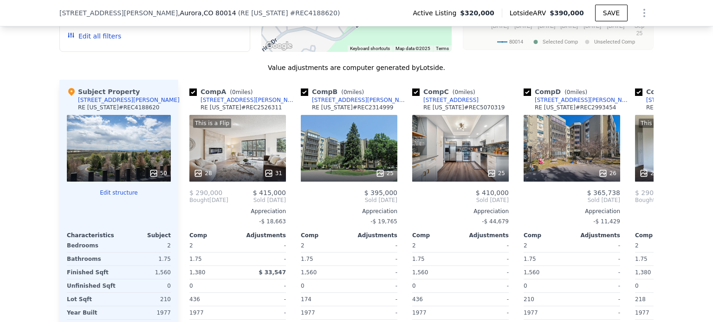
click at [225, 147] on div "This is a Flip 28 31" at bounding box center [237, 148] width 96 height 67
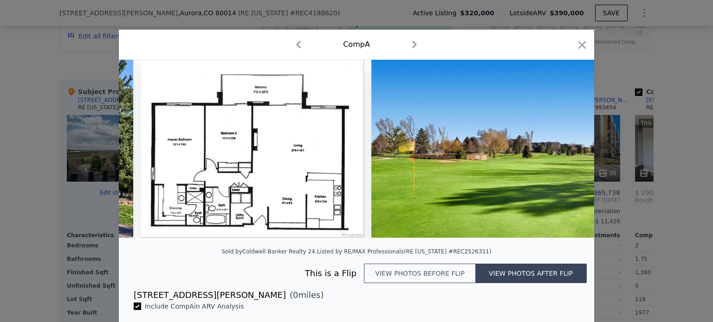
scroll to position [0, 6861]
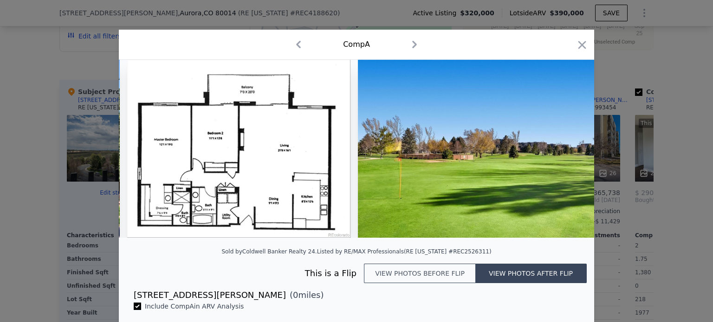
click at [575, 40] on icon "button" at bounding box center [581, 45] width 13 height 13
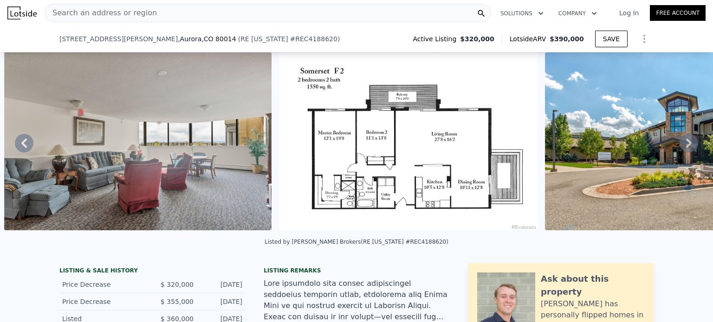
scroll to position [560, 0]
